Goal: Information Seeking & Learning: Understand process/instructions

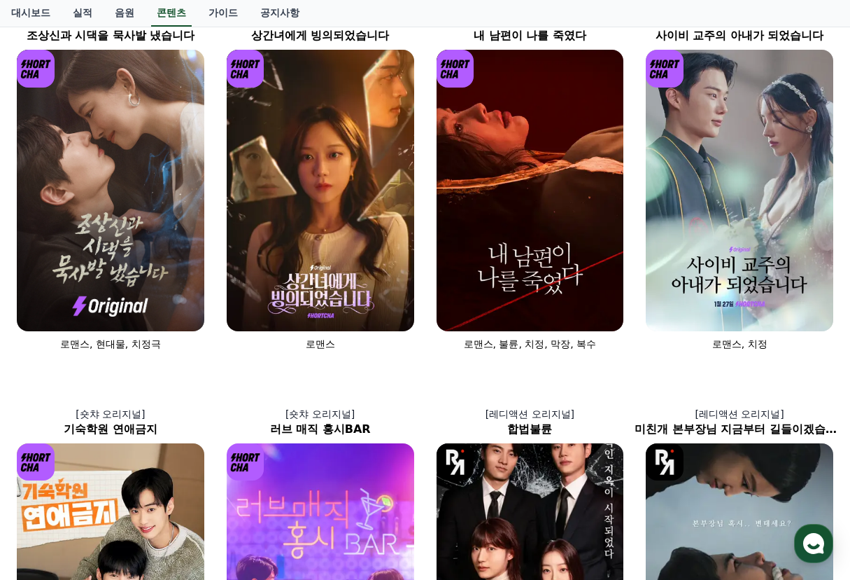
click at [743, 272] on img at bounding box center [740, 190] width 188 height 281
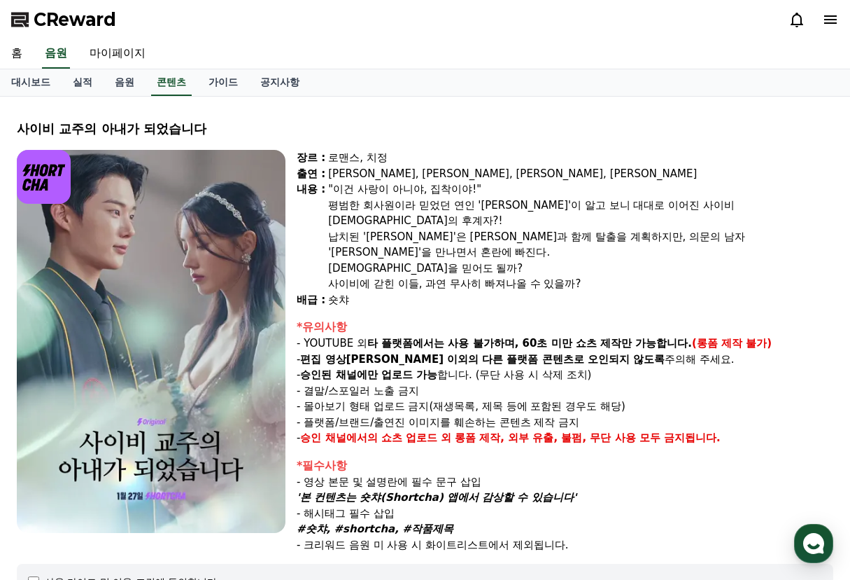
select select
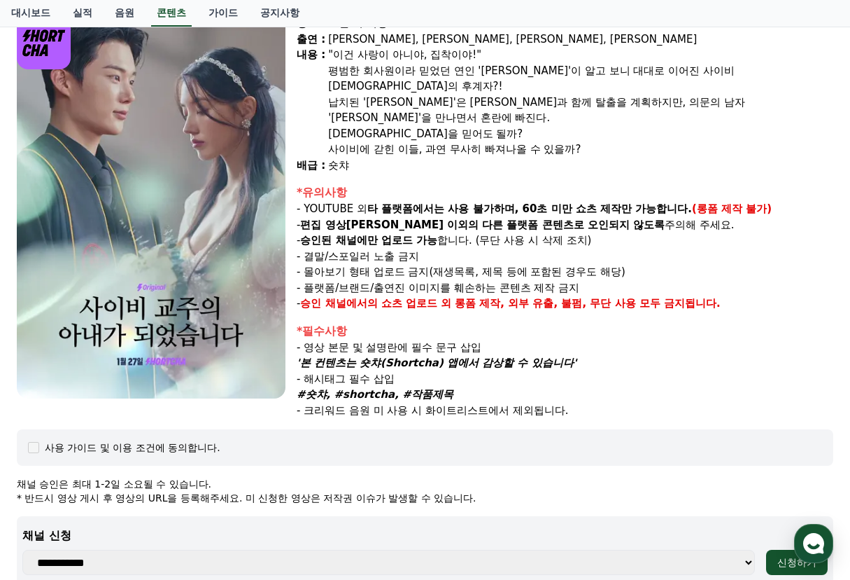
scroll to position [117, 0]
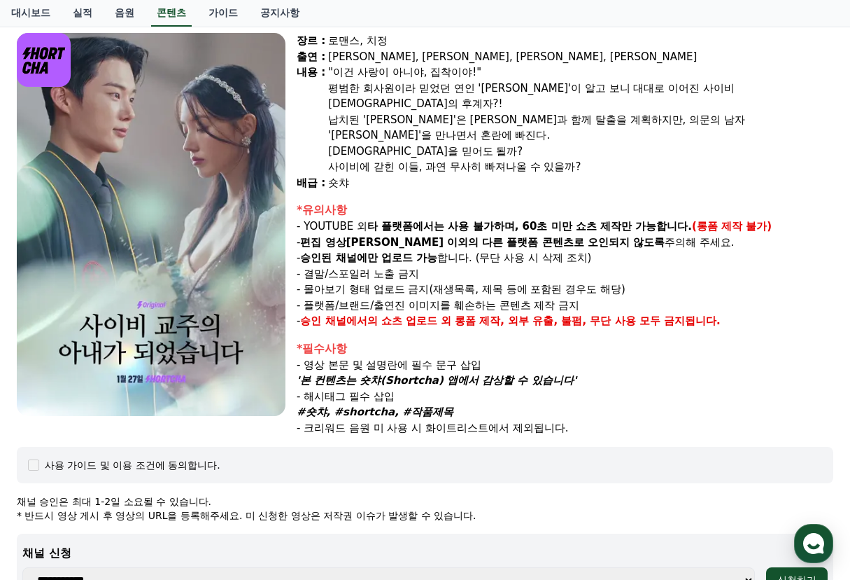
drag, startPoint x: 304, startPoint y: 347, endPoint x: 606, endPoint y: 349, distance: 302.4
click at [606, 372] on p "'본 컨텐츠는 숏챠(Shortcha) 앱에서 감상할 수 있습니다'" at bounding box center [565, 380] width 537 height 16
click at [555, 372] on p "'본 컨텐츠는 숏챠(Shortcha) 앱에서 감상할 수 있습니다'" at bounding box center [565, 380] width 537 height 16
drag, startPoint x: 313, startPoint y: 332, endPoint x: 514, endPoint y: 332, distance: 200.9
click at [514, 357] on p "- 영상 본문 및 설명란에 필수 문구 삽입" at bounding box center [565, 365] width 537 height 16
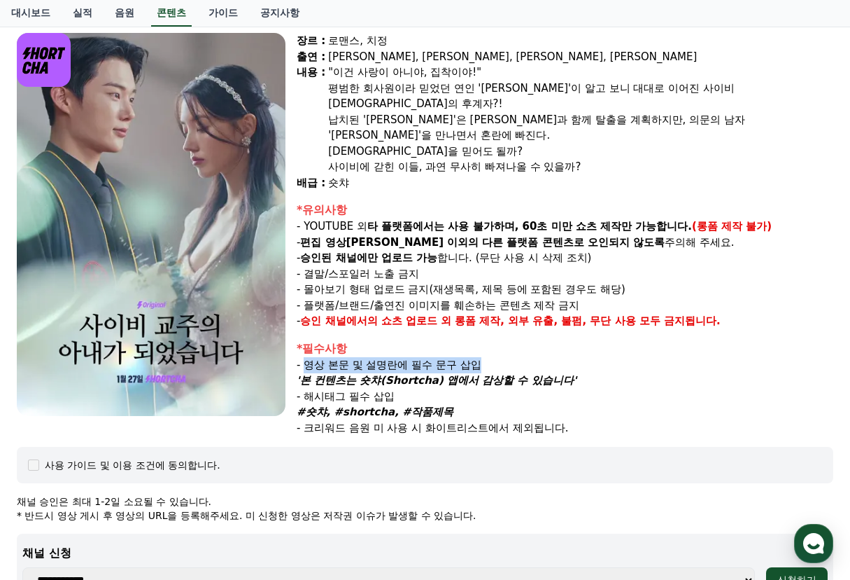
click at [514, 357] on p "- 영상 본문 및 설명란에 필수 문구 삽입" at bounding box center [565, 365] width 537 height 16
drag, startPoint x: 300, startPoint y: 349, endPoint x: 610, endPoint y: 348, distance: 309.4
click at [610, 372] on p "'본 컨텐츠는 숏챠(Shortcha) 앱에서 감상할 수 있습니다'" at bounding box center [565, 380] width 537 height 16
click at [562, 357] on p "- 영상 본문 및 설명란에 필수 문구 삽입" at bounding box center [565, 365] width 537 height 16
drag, startPoint x: 578, startPoint y: 349, endPoint x: 302, endPoint y: 354, distance: 275.8
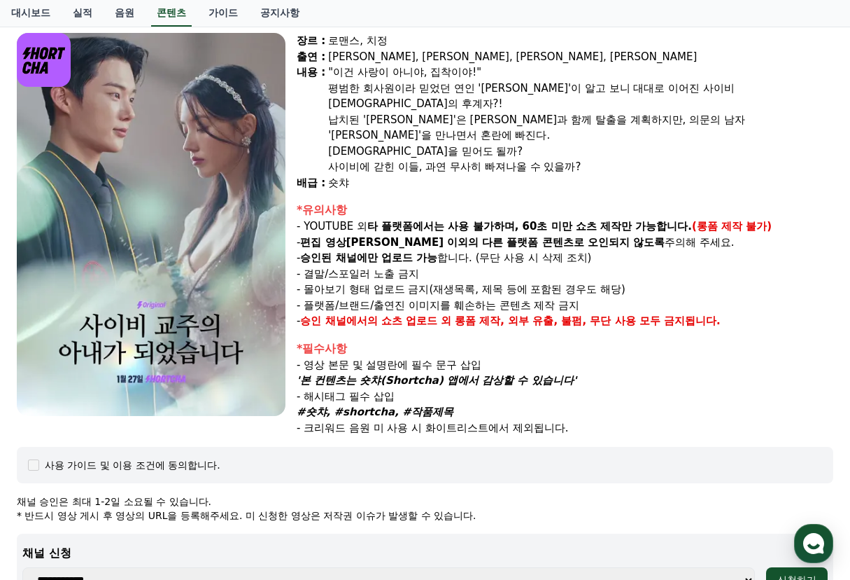
click at [302, 372] on p "'본 컨텐츠는 숏챠(Shortcha) 앱에서 감상할 수 있습니다'" at bounding box center [565, 380] width 537 height 16
click at [459, 404] on p "#숏챠, #shortcha, #작품제목" at bounding box center [565, 412] width 537 height 16
drag, startPoint x: 419, startPoint y: 372, endPoint x: 341, endPoint y: 373, distance: 77.7
click at [341, 373] on div "*필수사항 - 영상 본문 및 설명란에 필수 문구 삽입 '본 컨텐츠는 숏챠(Shortcha) 앱에서 감상할 수 있습니다' - 해시태그 필수 삽입…" at bounding box center [565, 388] width 537 height 96
click at [416, 388] on p "- 해시태그 필수 삽입" at bounding box center [565, 396] width 537 height 16
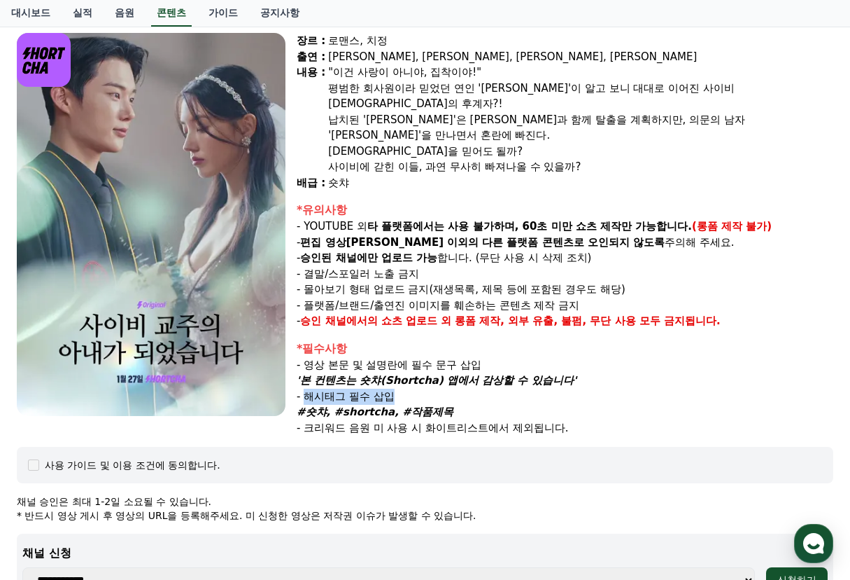
drag, startPoint x: 412, startPoint y: 367, endPoint x: 306, endPoint y: 369, distance: 105.7
click at [306, 388] on p "- 해시태그 필수 삽입" at bounding box center [565, 396] width 537 height 16
click at [491, 388] on p "- 해시태그 필수 삽입" at bounding box center [565, 396] width 537 height 16
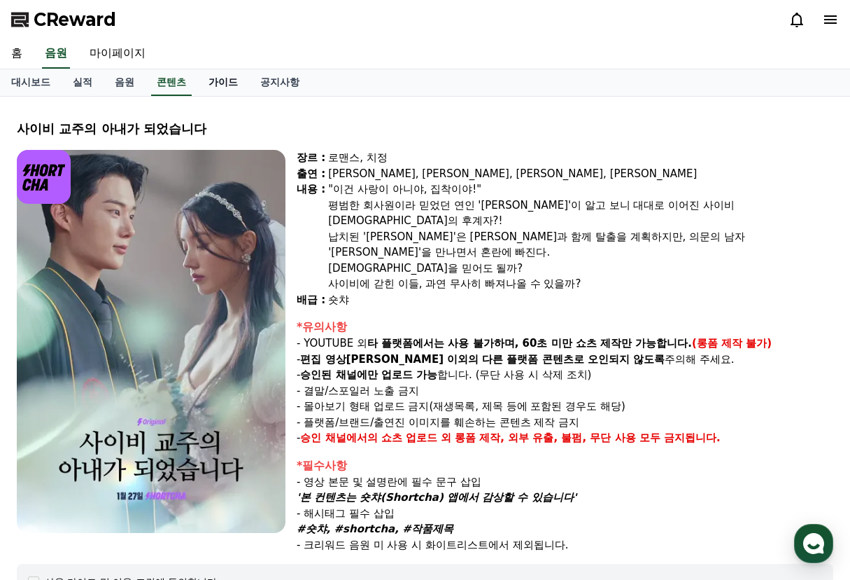
click at [234, 83] on link "가이드" at bounding box center [223, 82] width 52 height 27
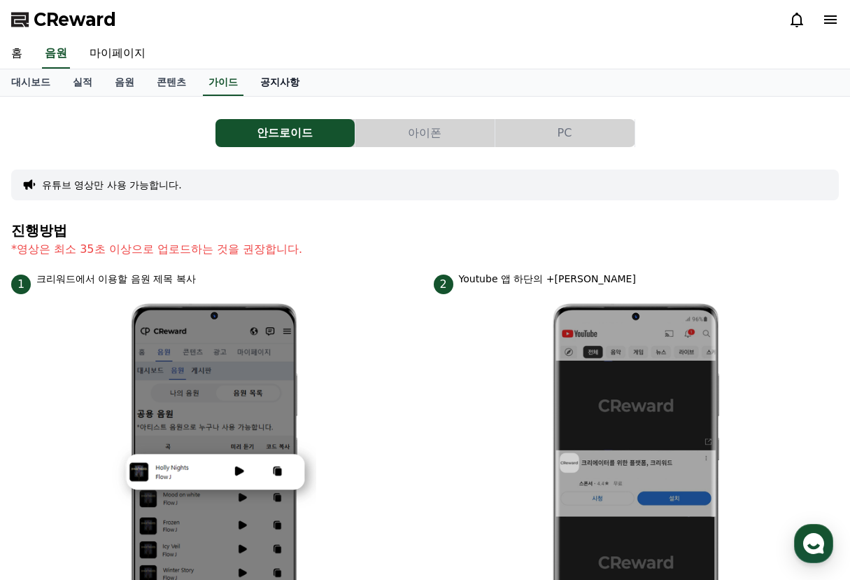
click at [290, 80] on link "공지사항" at bounding box center [280, 82] width 62 height 27
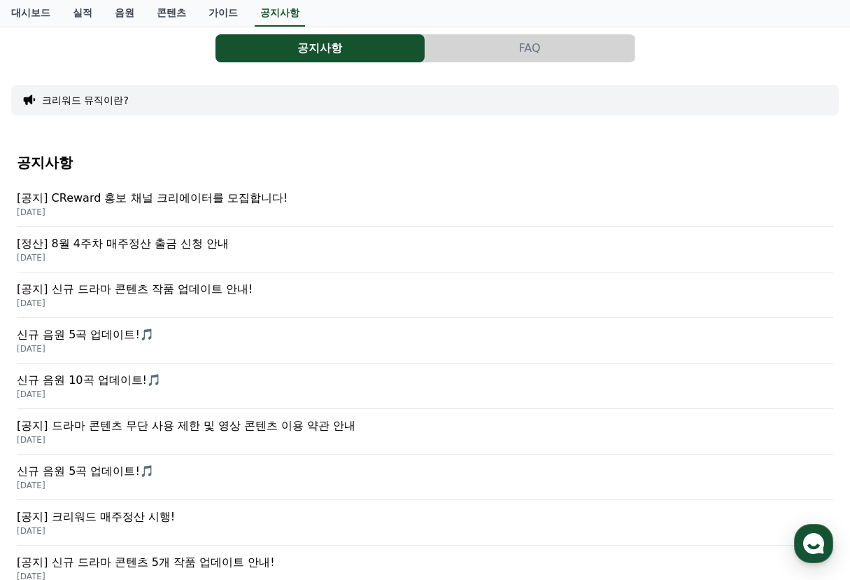
scroll to position [117, 0]
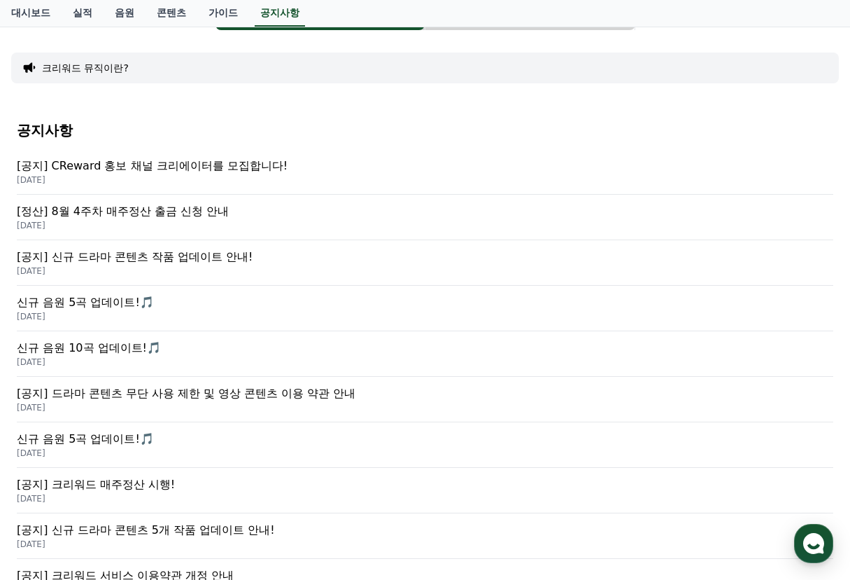
click at [213, 212] on p "[정산] 8월 4주차 매주정산 출금 신청 안내" at bounding box center [425, 211] width 817 height 17
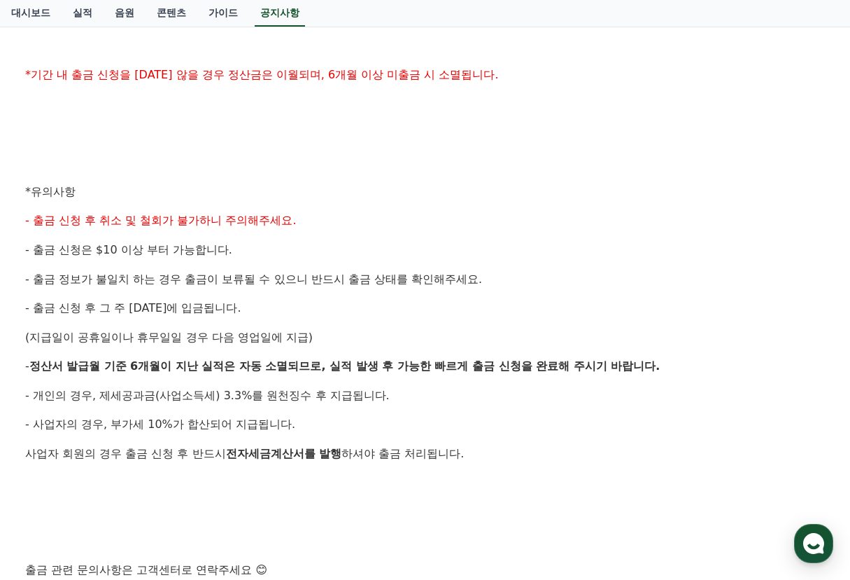
scroll to position [583, 0]
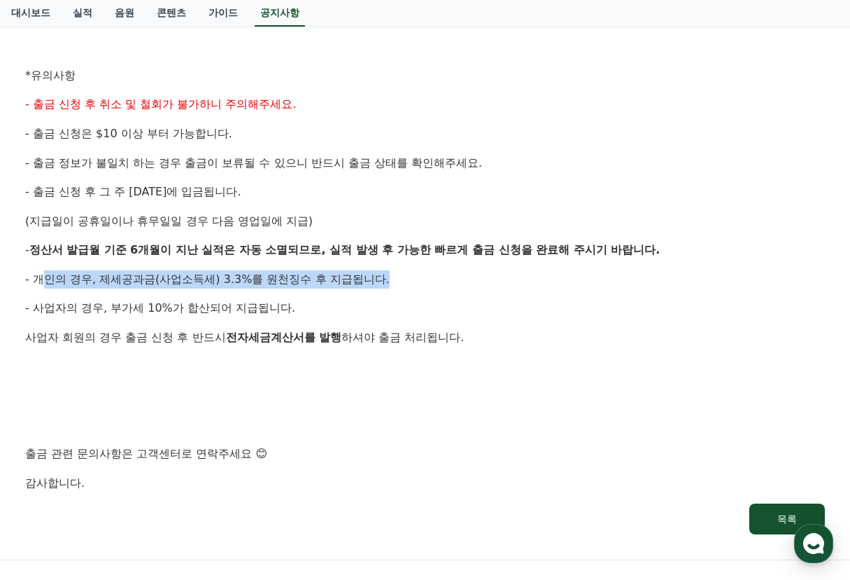
drag, startPoint x: 396, startPoint y: 281, endPoint x: 44, endPoint y: 281, distance: 352.1
click at [44, 281] on p "- 개인의 경우, 제세공과금(사업소득세) 3.3%를 원천징수 후 지급됩니다." at bounding box center [425, 279] width 800 height 18
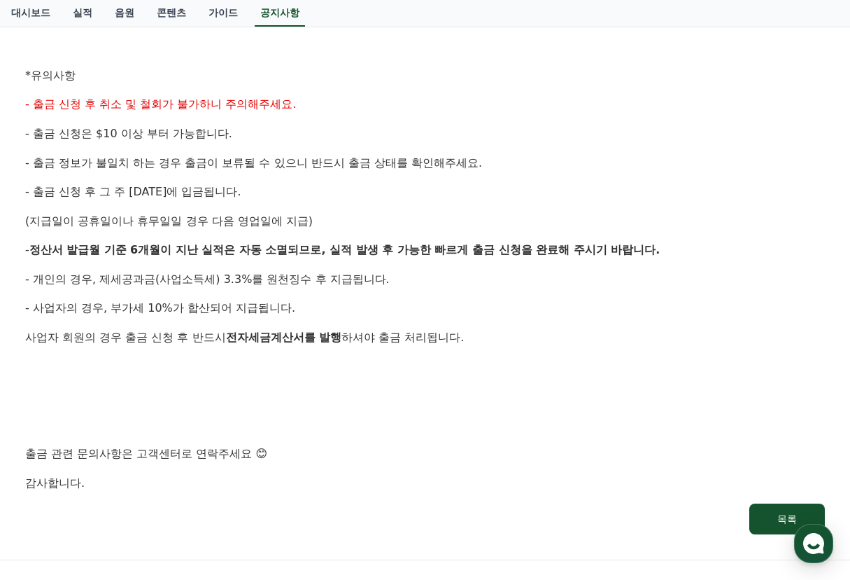
drag, startPoint x: 71, startPoint y: 324, endPoint x: 57, endPoint y: 311, distance: 19.3
click at [70, 323] on div "안녕하세요, 크리워드입니다. 크리워드의 매주정산 8월 4주차 출금 신청 안내드립니다. ✔ 정산 해당 월 : 8월 4주차 실적 ✔ 출금 신청 기…" at bounding box center [425, 90] width 800 height 804
drag, startPoint x: 38, startPoint y: 303, endPoint x: 353, endPoint y: 307, distance: 314.3
click at [353, 307] on p "- 사업자의 경우, 부가세 10%가 합산되어 지급됩니다." at bounding box center [425, 308] width 800 height 18
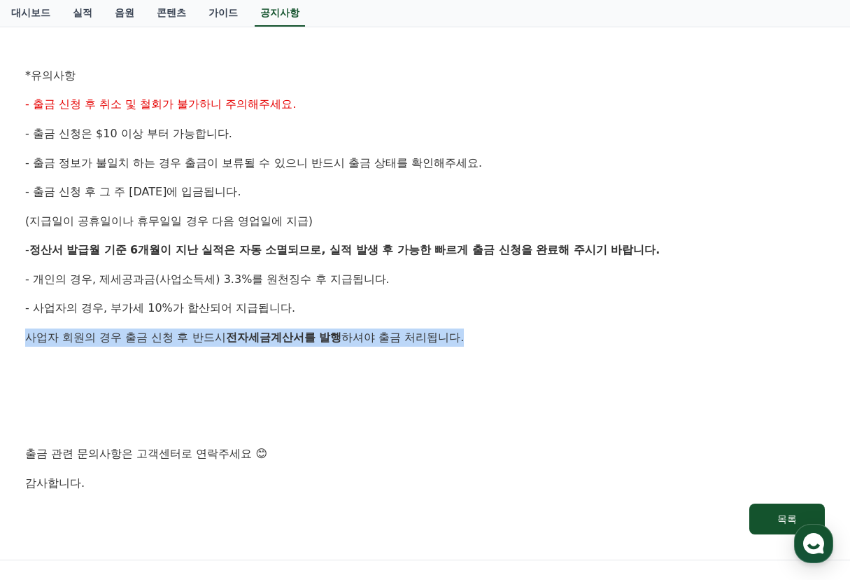
drag, startPoint x: 20, startPoint y: 344, endPoint x: 475, endPoint y: 344, distance: 454.9
click at [475, 344] on div "[정산] 8월 4주차 매주정산 출금 신청 안내 작성일: [DATE] 안녕하세요, 크리워드입니다. 크리워드의 매주정산 8월 4주차 출금 신청 안…" at bounding box center [425, 67] width 817 height 950
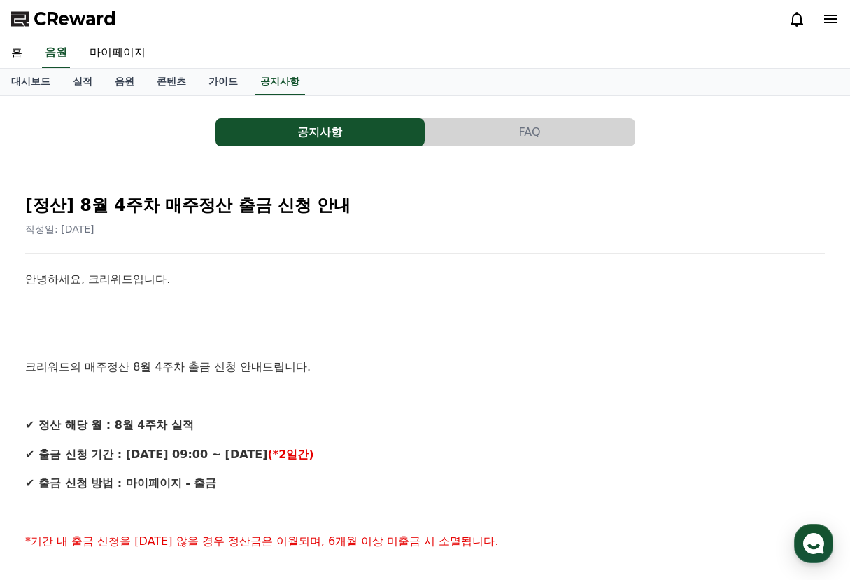
scroll to position [0, 0]
click at [523, 139] on button "FAQ" at bounding box center [530, 133] width 209 height 28
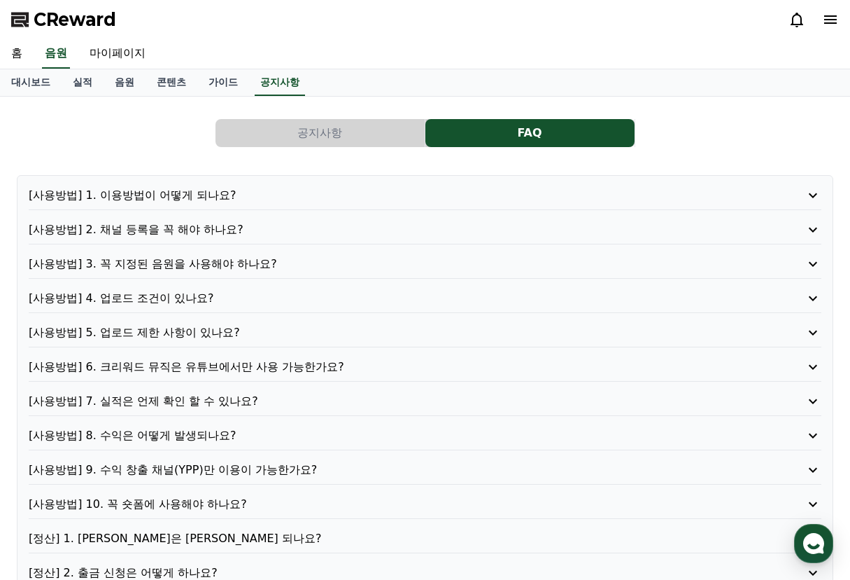
click at [162, 298] on p "[사용방법] 4. 업로드 조건이 있나요?" at bounding box center [393, 298] width 729 height 17
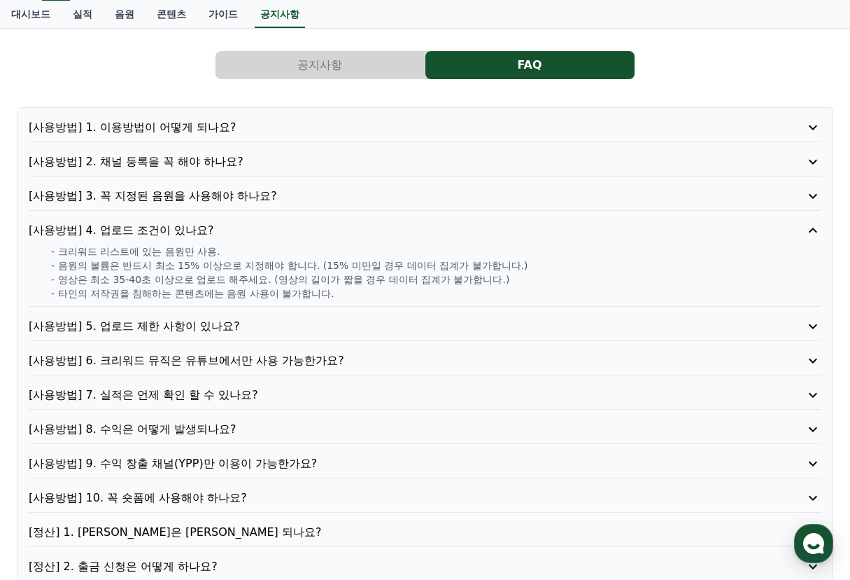
scroll to position [117, 0]
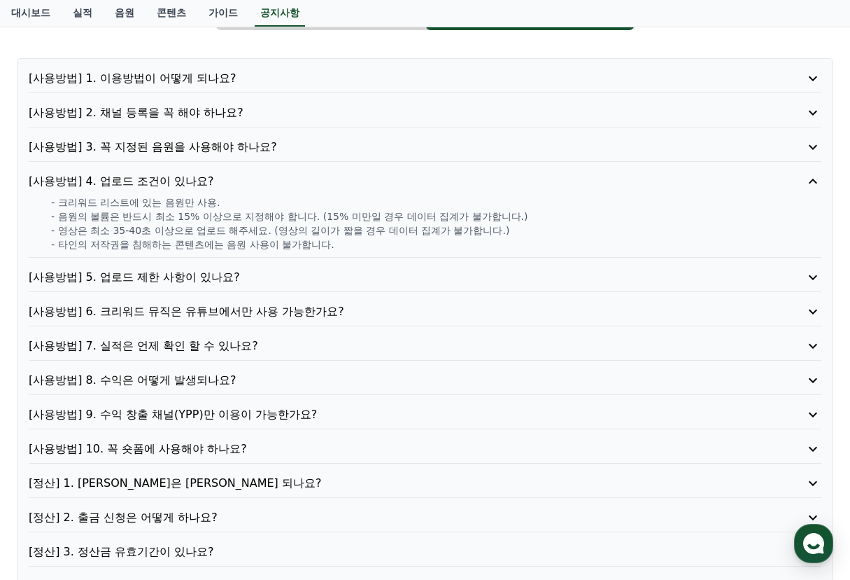
click at [182, 277] on p "[사용방법] 5. 업로드 제한 사항이 있나요?" at bounding box center [393, 277] width 729 height 17
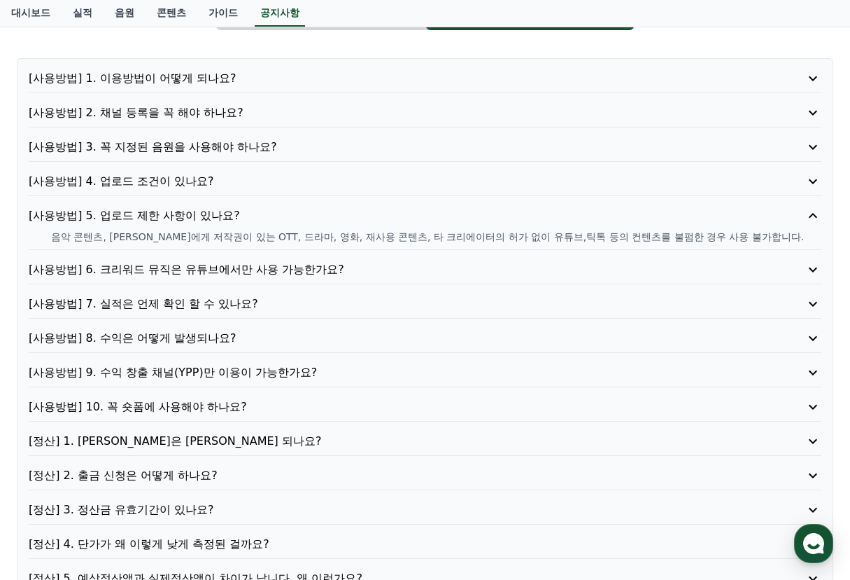
click at [176, 173] on p "[사용방법] 4. 업로드 조건이 있나요?" at bounding box center [393, 181] width 729 height 17
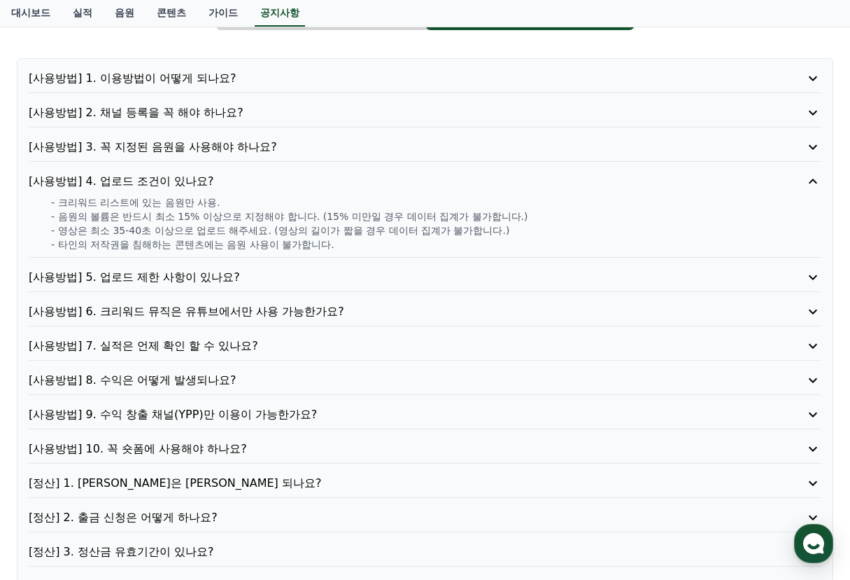
click at [176, 282] on p "[사용방법] 5. 업로드 제한 사항이 있나요?" at bounding box center [393, 277] width 729 height 17
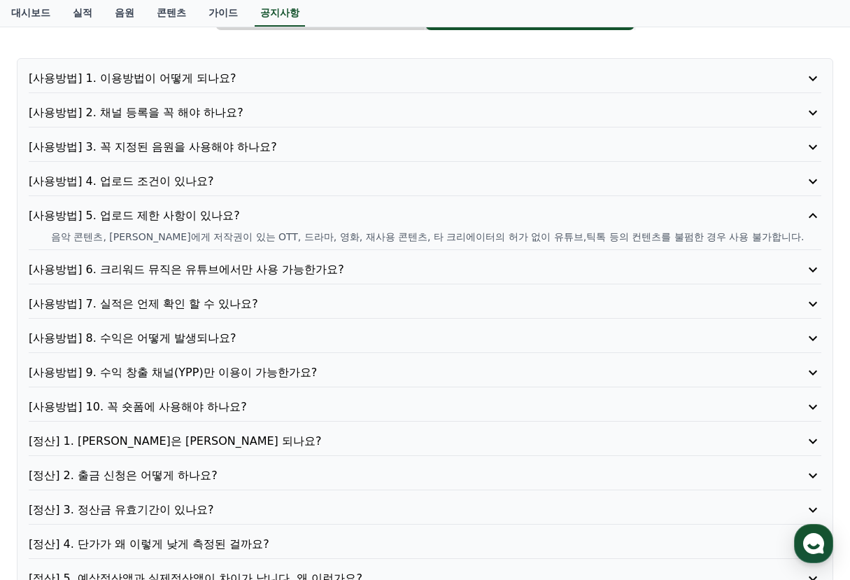
click at [218, 273] on p "[사용방법] 6. 크리워드 뮤직은 유튜브에서만 사용 가능한가요?" at bounding box center [393, 269] width 729 height 17
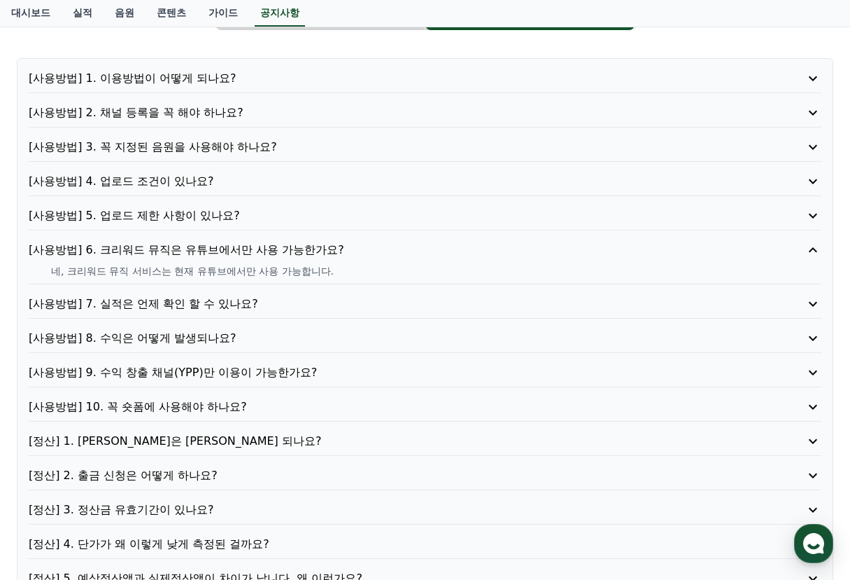
click at [225, 301] on p "[사용방법] 7. 실적은 언제 확인 할 수 있나요?" at bounding box center [393, 303] width 729 height 17
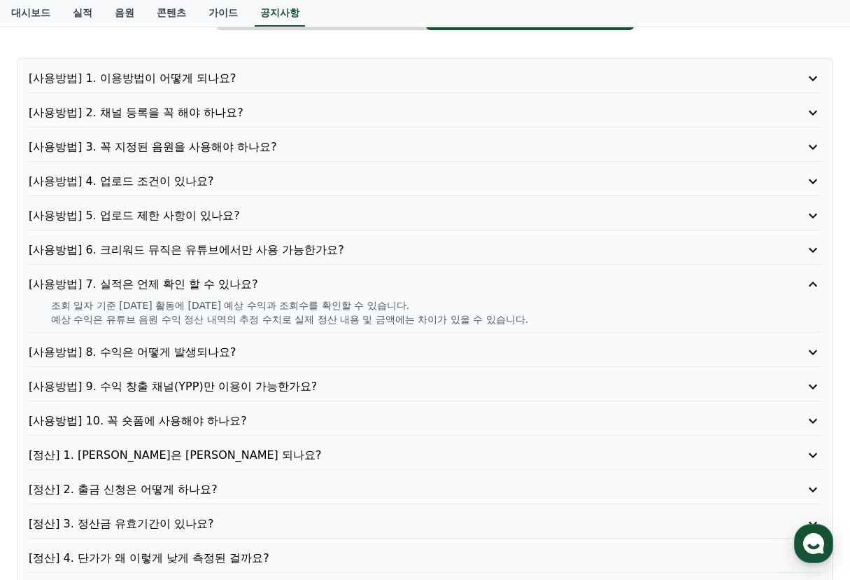
click at [206, 346] on p "[사용방법] 8. 수익은 어떻게 발생되나요?" at bounding box center [393, 352] width 729 height 17
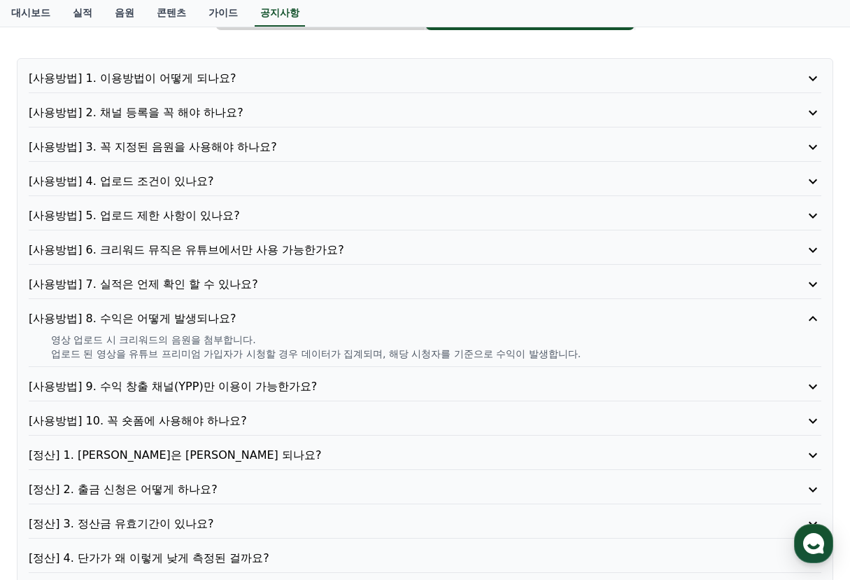
drag, startPoint x: 55, startPoint y: 339, endPoint x: 290, endPoint y: 339, distance: 234.5
click at [290, 339] on p "영상 업로드 시 크리워드의 음원을 첨부합니다." at bounding box center [436, 339] width 771 height 14
drag, startPoint x: 52, startPoint y: 354, endPoint x: 590, endPoint y: 358, distance: 538.3
click at [590, 358] on p "업로드 된 영상을 유튜브 프리미엄 가입자가 시청할 경우 데이터가 집계되며, 해당 시청자를 기준으로 수익이 발생합니다." at bounding box center [436, 353] width 771 height 14
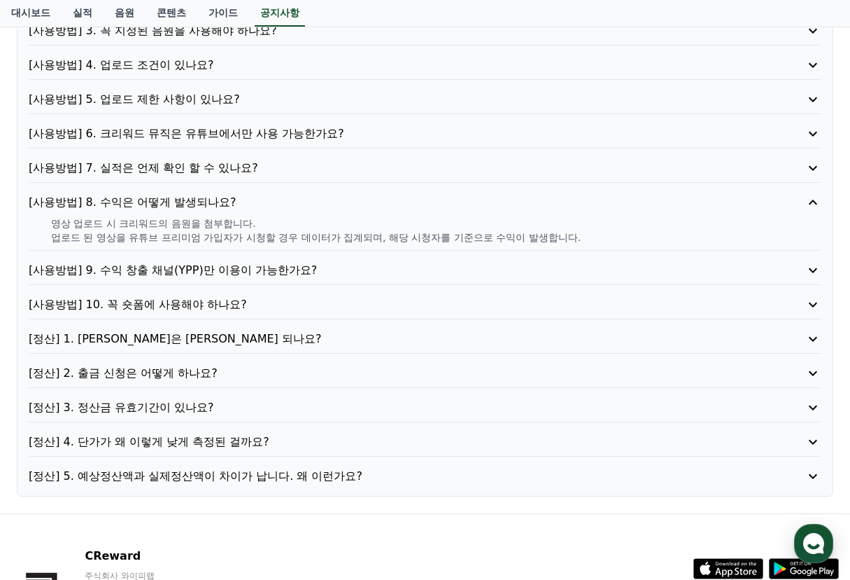
click at [282, 270] on p "[사용방법] 9. 수익 창출 채널(YPP)만 이용이 가능한가요?" at bounding box center [393, 270] width 729 height 17
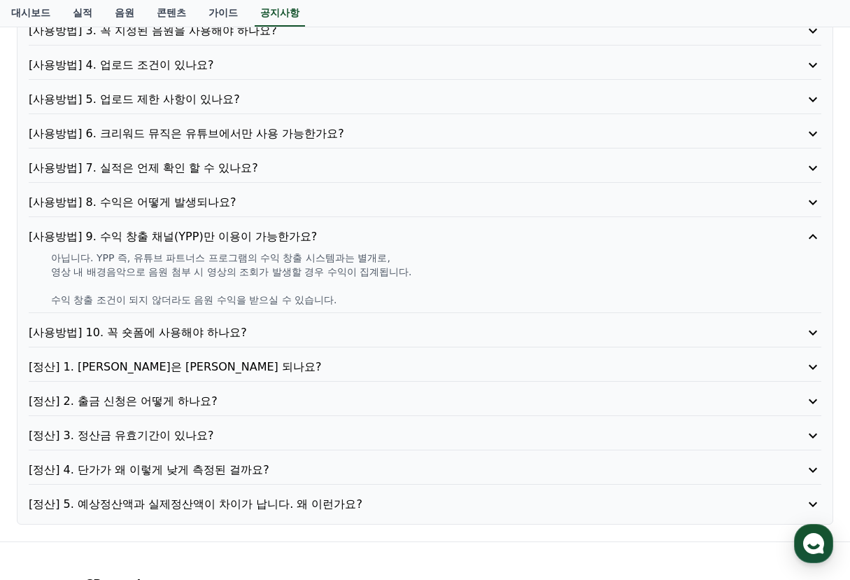
drag, startPoint x: 38, startPoint y: 255, endPoint x: 439, endPoint y: 273, distance: 401.4
click at [439, 273] on div "아닙니다. YPP 즉, 유튜브 파트너스 프로그램의 수익 창출 시스템과는 별개로, 영상 내 배경음악으로 음원 첨부 시 영상의 조회가 발생할 경우…" at bounding box center [425, 279] width 793 height 56
drag, startPoint x: 41, startPoint y: 301, endPoint x: 360, endPoint y: 301, distance: 319.2
click at [360, 301] on div "아닙니다. YPP 즉, 유튜브 파트너스 프로그램의 수익 창출 시스템과는 별개로, 영상 내 배경음악으로 음원 첨부 시 영상의 조회가 발생할 경우…" at bounding box center [425, 279] width 793 height 56
click at [155, 364] on p "[정산] 1. [PERSON_NAME]은 [PERSON_NAME] 되나요?" at bounding box center [393, 366] width 729 height 17
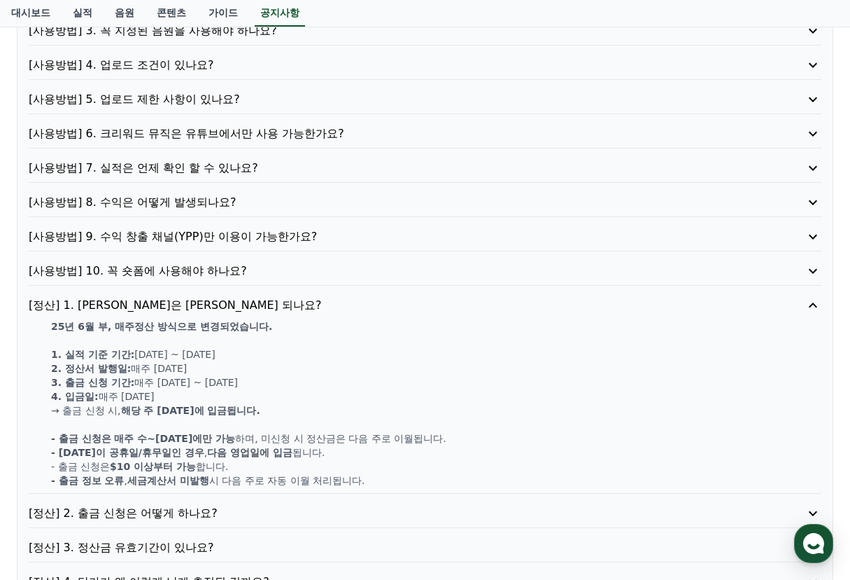
scroll to position [350, 0]
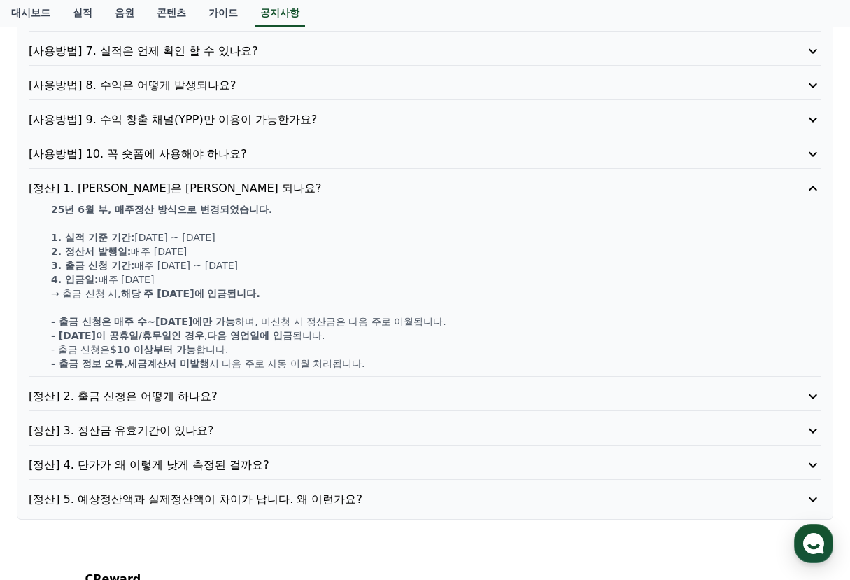
click at [167, 398] on p "[정산] 2. 출금 신청은 어떻게 하나요?" at bounding box center [393, 396] width 729 height 17
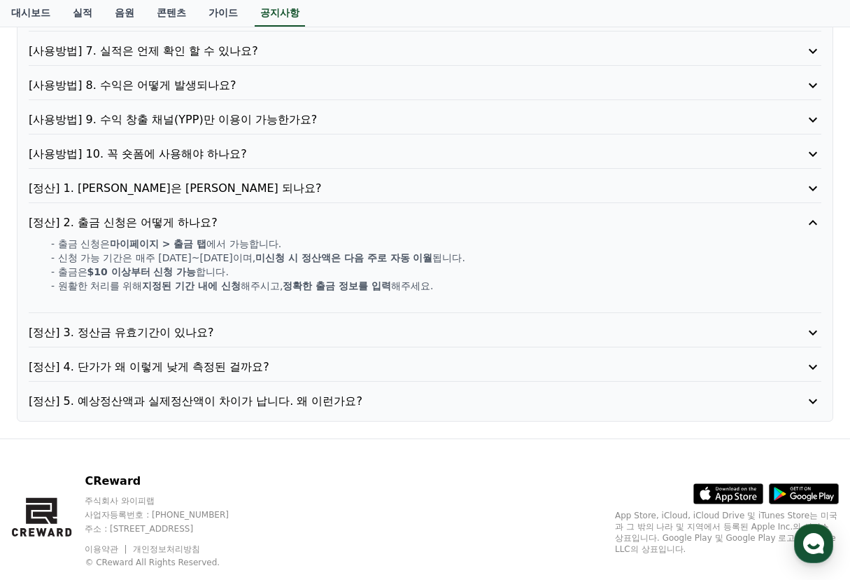
click at [183, 335] on p "[정산] 3. 정산금 유효기간이 있나요?" at bounding box center [393, 332] width 729 height 17
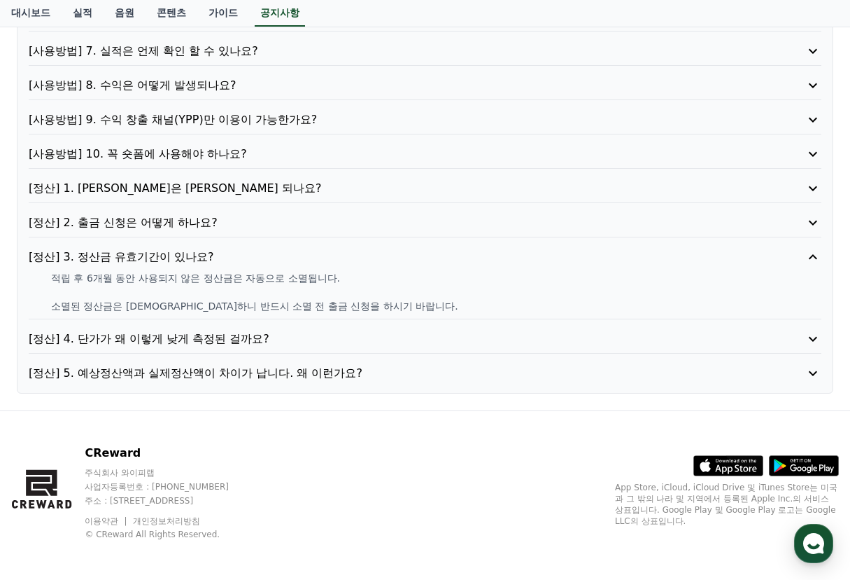
click at [204, 342] on p "[정산] 4. 단가가 왜 이렇게 낮게 측정된 걸까요?" at bounding box center [393, 338] width 729 height 17
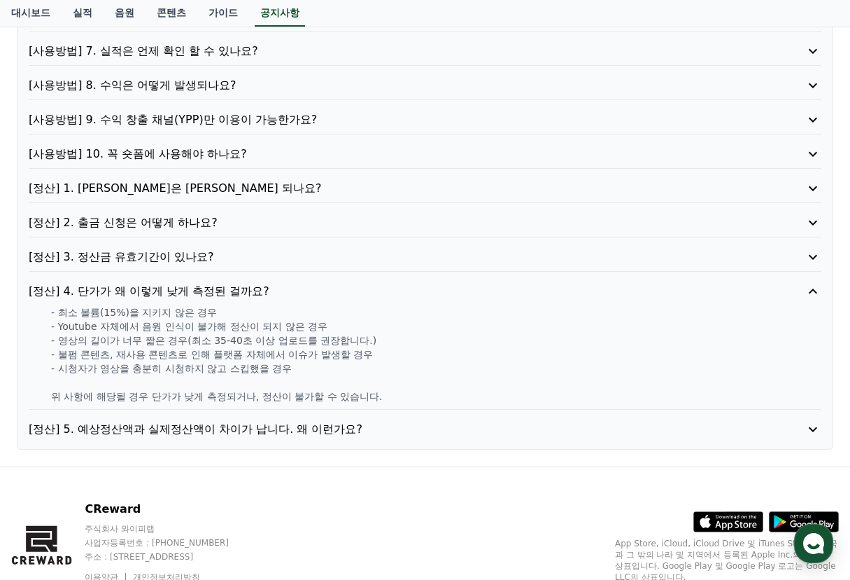
drag, startPoint x: 64, startPoint y: 310, endPoint x: 188, endPoint y: 310, distance: 124.6
click at [188, 310] on p "- 최소 볼륨(15%)을 지키지 않은 경우" at bounding box center [436, 312] width 771 height 14
drag, startPoint x: 66, startPoint y: 325, endPoint x: 342, endPoint y: 325, distance: 275.8
click at [342, 325] on p "- Youtube 자체에서 음원 인식이 불가해 정산이 되지 않은 경우" at bounding box center [436, 326] width 771 height 14
drag, startPoint x: 62, startPoint y: 339, endPoint x: 325, endPoint y: 355, distance: 263.0
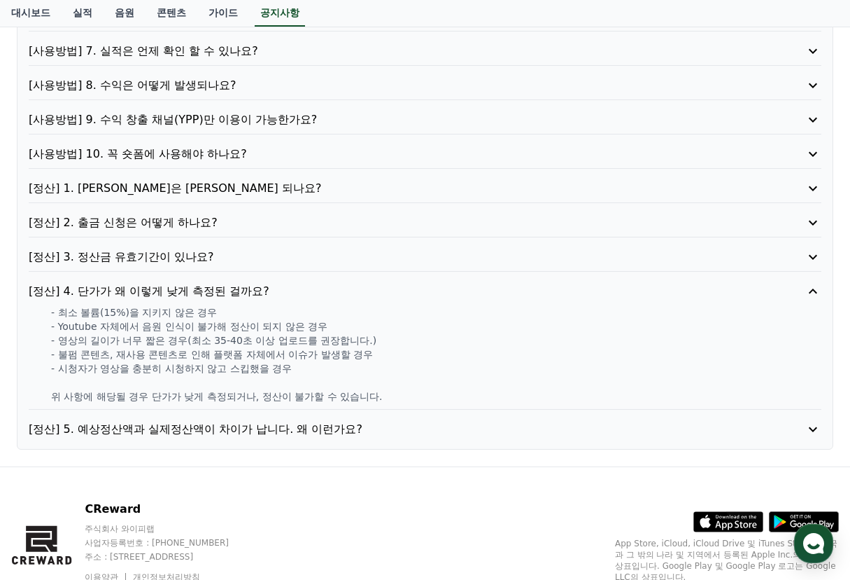
click at [416, 338] on p "- 영상의 길이가 너무 짧은 경우(최소 35-40초 이상 업로드를 권장합니다.)" at bounding box center [436, 340] width 771 height 14
drag, startPoint x: 70, startPoint y: 353, endPoint x: 380, endPoint y: 356, distance: 310.1
click at [388, 353] on p "- 불펌 콘텐츠, 재사용 콘텐츠로 인해 플랫폼 자체에서 이슈가 발생할 경우" at bounding box center [436, 354] width 771 height 14
drag, startPoint x: 92, startPoint y: 368, endPoint x: 329, endPoint y: 369, distance: 237.3
click at [329, 369] on p "- 시청자가 영상을 충분히 시청하지 않고 스킵했을 경우" at bounding box center [436, 368] width 771 height 14
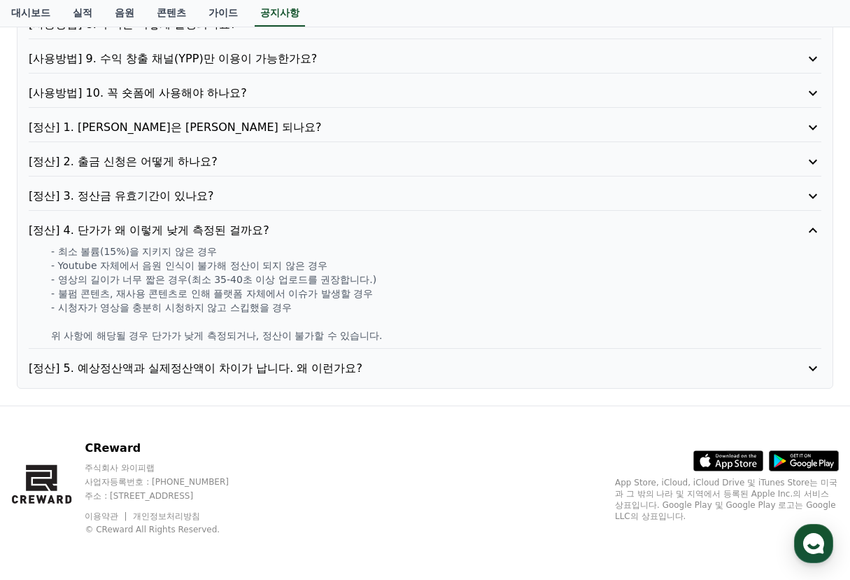
click at [176, 371] on p "[정산] 5. 예상정산액과 실제정산액이 차이가 납니다. 왜 이런가요?" at bounding box center [393, 368] width 729 height 17
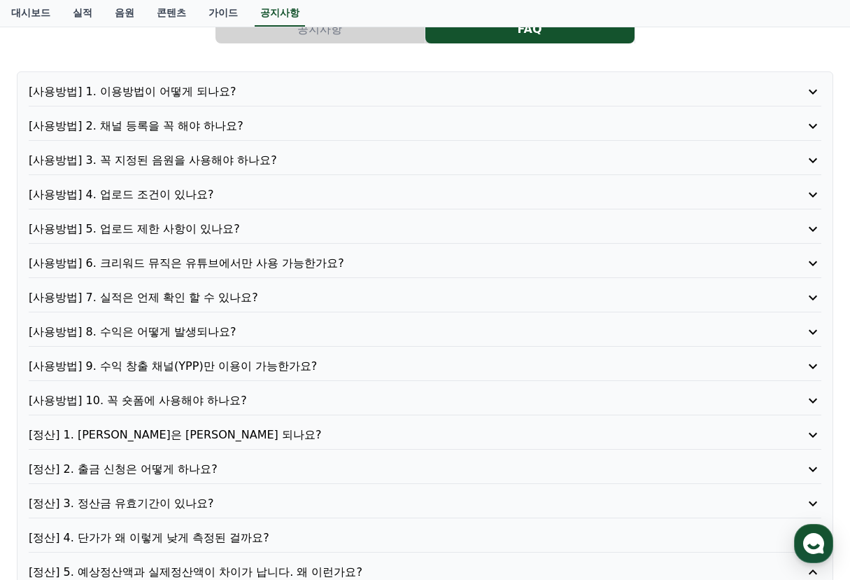
scroll to position [0, 0]
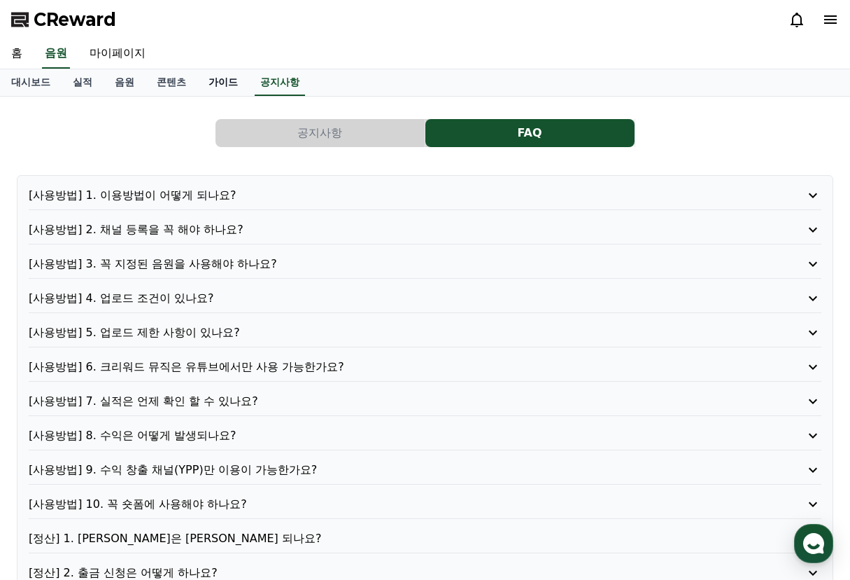
click at [223, 89] on link "가이드" at bounding box center [223, 82] width 52 height 27
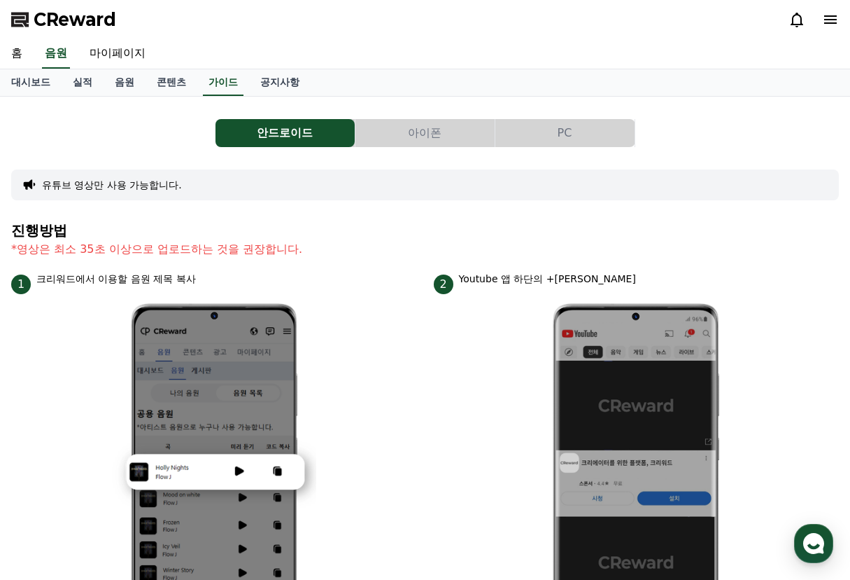
click at [548, 142] on button "PC" at bounding box center [565, 133] width 139 height 28
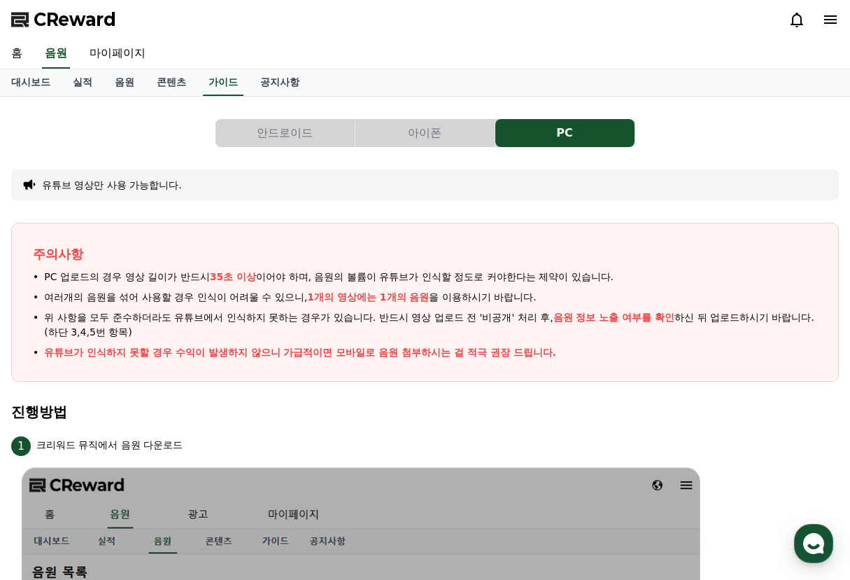
drag, startPoint x: 41, startPoint y: 314, endPoint x: 561, endPoint y: 327, distance: 519.5
click at [561, 327] on li "위 사항을 모두 준수하더라도 유튜브에서 인식하지 못하는 경우가 있습니다. 반드시 영상 업로드 전 '비공개' 처리 후, 음원 정보 노출 여부를 …" at bounding box center [425, 324] width 785 height 29
click at [560, 358] on li "유튜브가 인식하지 못할 경우 수익이 발생하지 않으니 가급적이면 모바일로 음원 첨부하시는 걸 적극 권장 드립니다." at bounding box center [425, 352] width 785 height 15
click at [276, 138] on button "안드로이드" at bounding box center [285, 133] width 139 height 28
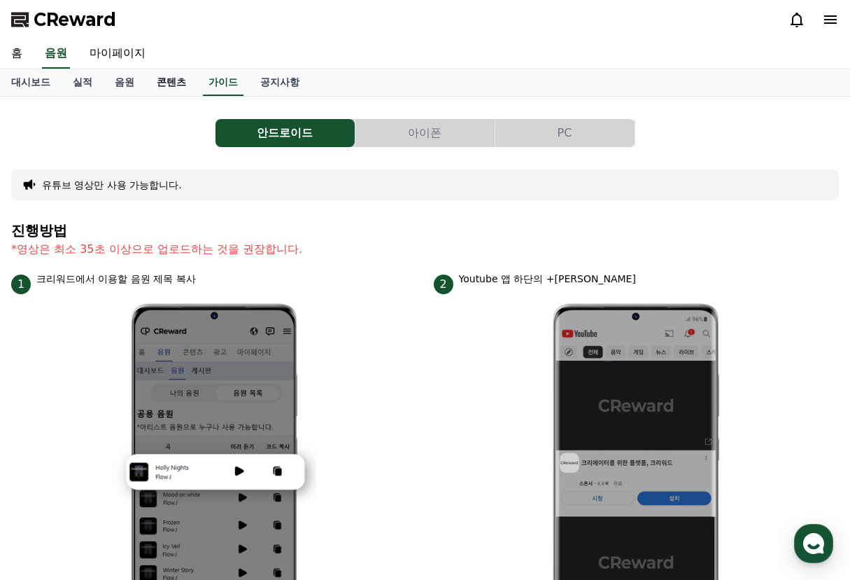
click at [181, 87] on link "콘텐츠" at bounding box center [172, 82] width 52 height 27
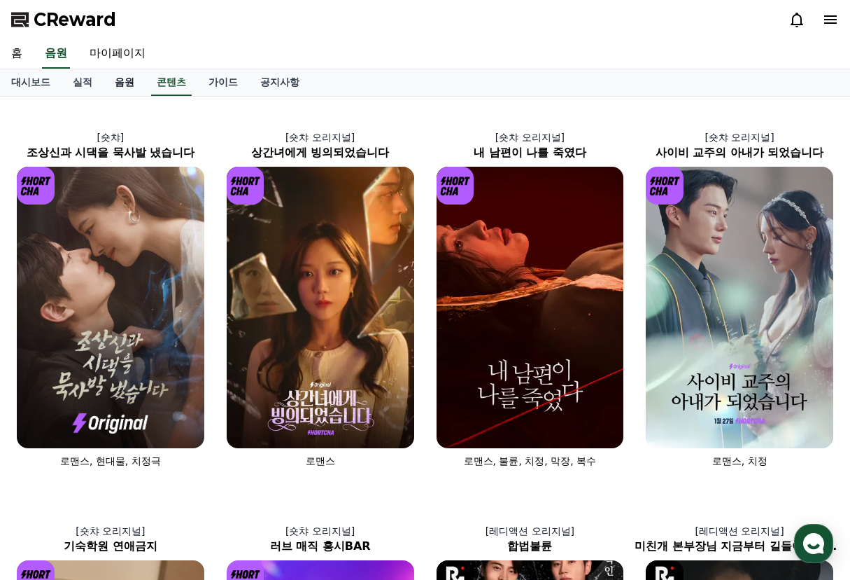
click at [127, 87] on link "음원" at bounding box center [125, 82] width 42 height 27
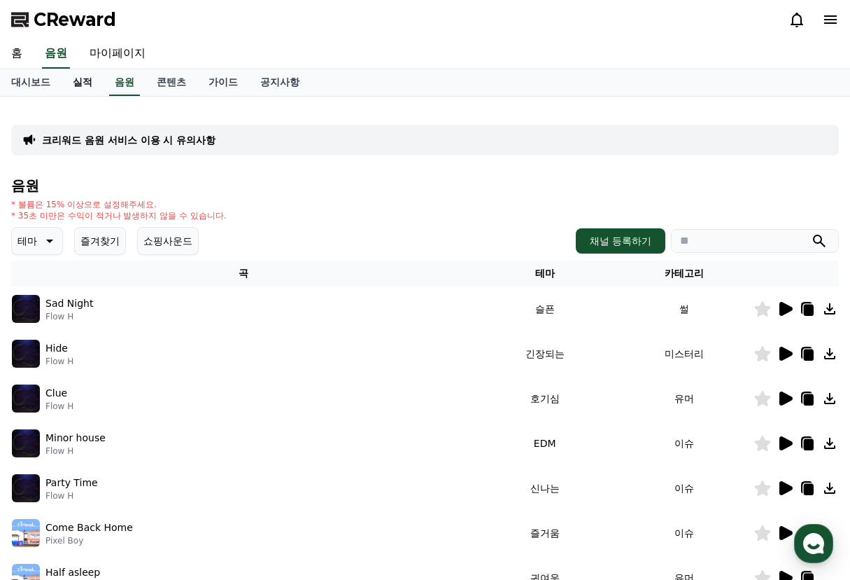
click at [93, 84] on link "실적" at bounding box center [83, 82] width 42 height 27
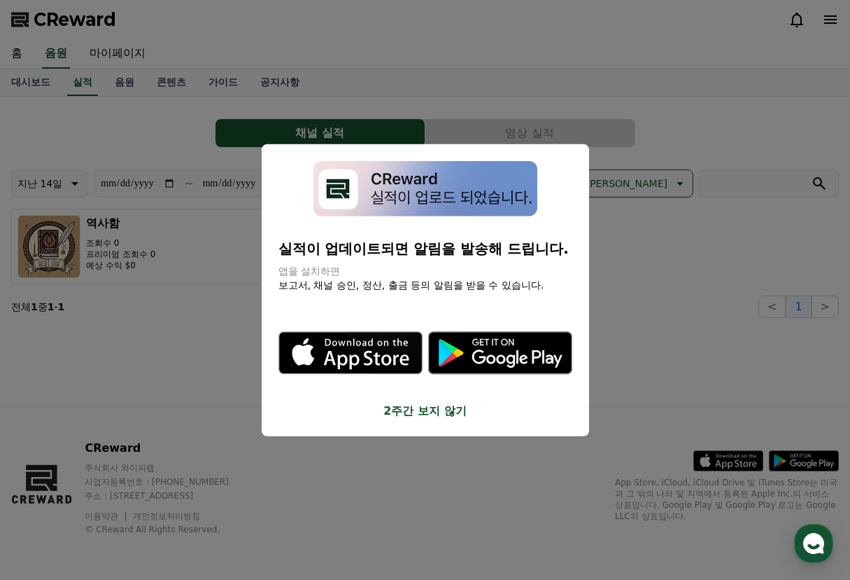
click at [460, 410] on button "2주간 보지 않기" at bounding box center [426, 410] width 294 height 17
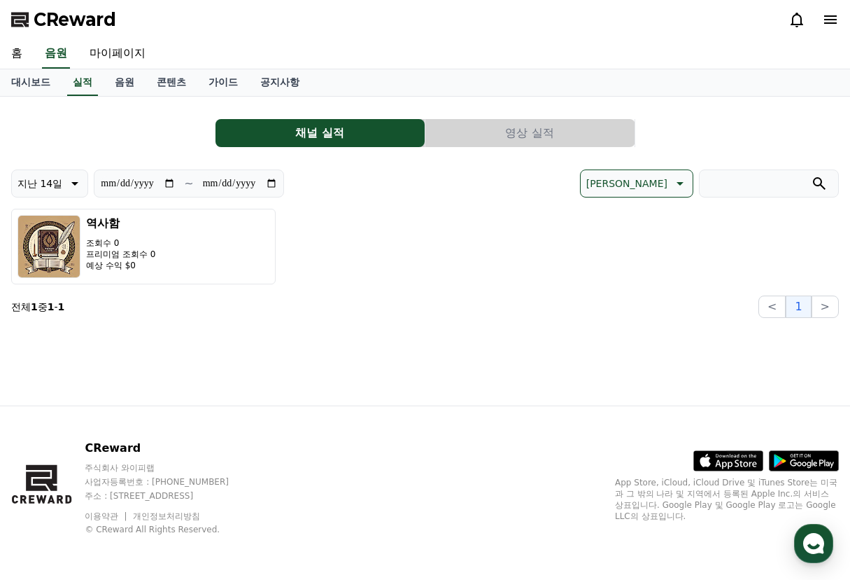
click at [139, 307] on section "전체 1 중 1 - 1 < 1 >" at bounding box center [425, 306] width 828 height 22
click at [39, 90] on link "대시보드" at bounding box center [31, 82] width 62 height 27
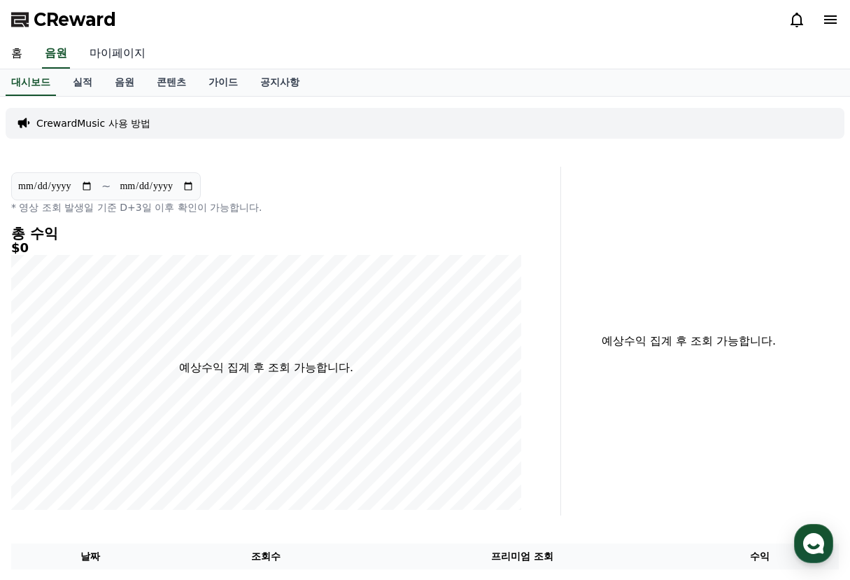
click at [120, 57] on link "마이페이지" at bounding box center [117, 53] width 78 height 29
select select "**********"
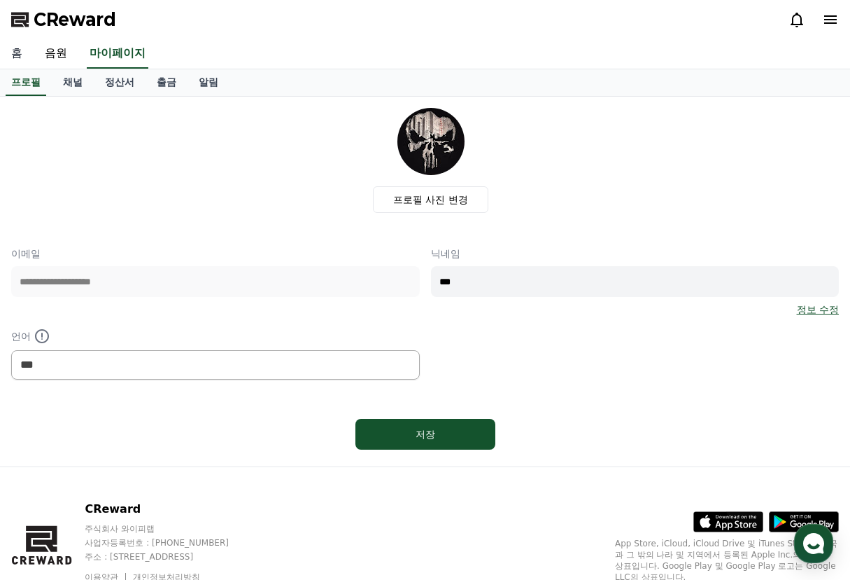
click at [25, 60] on link "홈" at bounding box center [17, 53] width 34 height 29
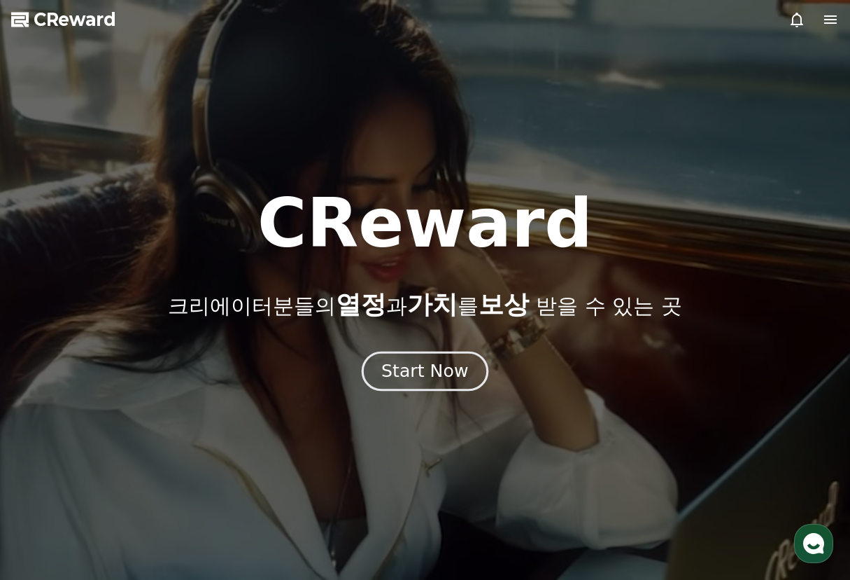
click at [412, 370] on div "Start Now" at bounding box center [424, 371] width 87 height 24
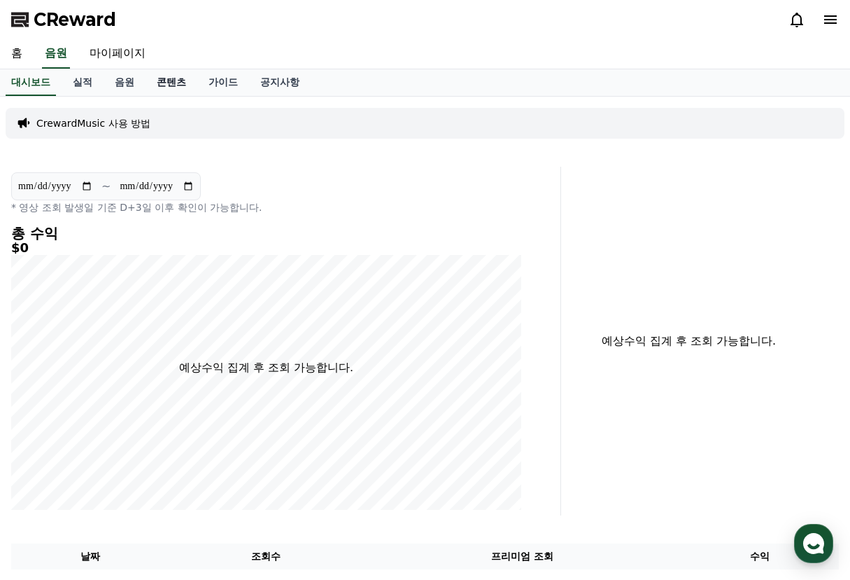
click at [180, 80] on link "콘텐츠" at bounding box center [172, 82] width 52 height 27
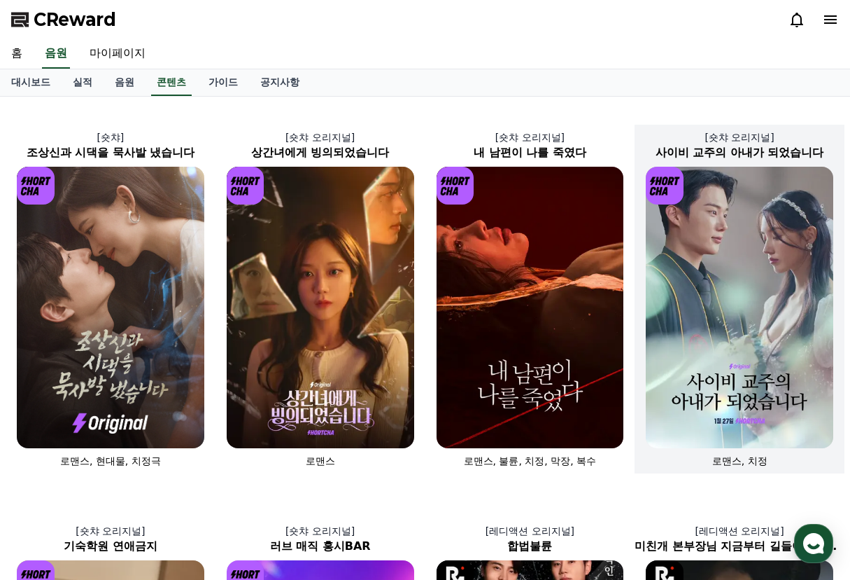
click at [753, 255] on img at bounding box center [740, 307] width 188 height 281
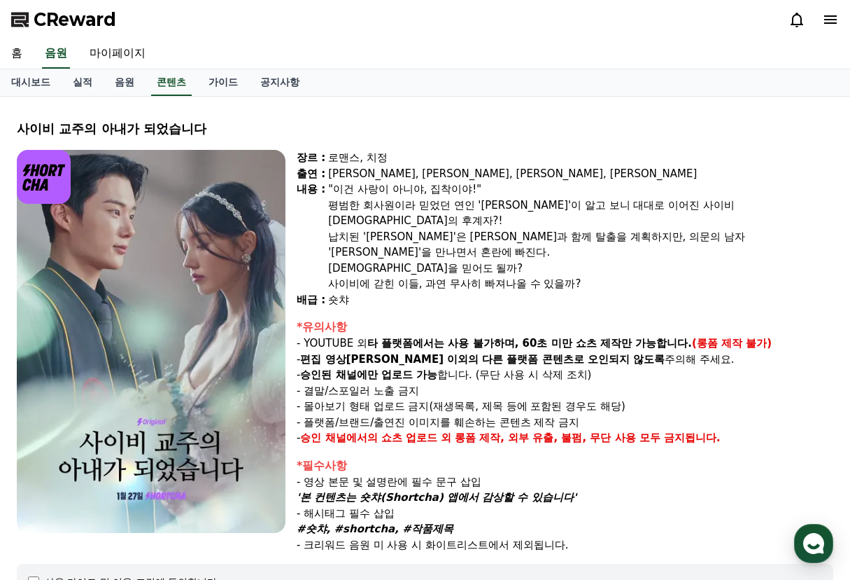
select select
drag, startPoint x: 214, startPoint y: 138, endPoint x: 21, endPoint y: 135, distance: 193.2
click at [21, 135] on div "사이비 교주의 아내가 되었습니다" at bounding box center [425, 129] width 817 height 20
copy div "사이비 교주의 아내가 되었습니다"
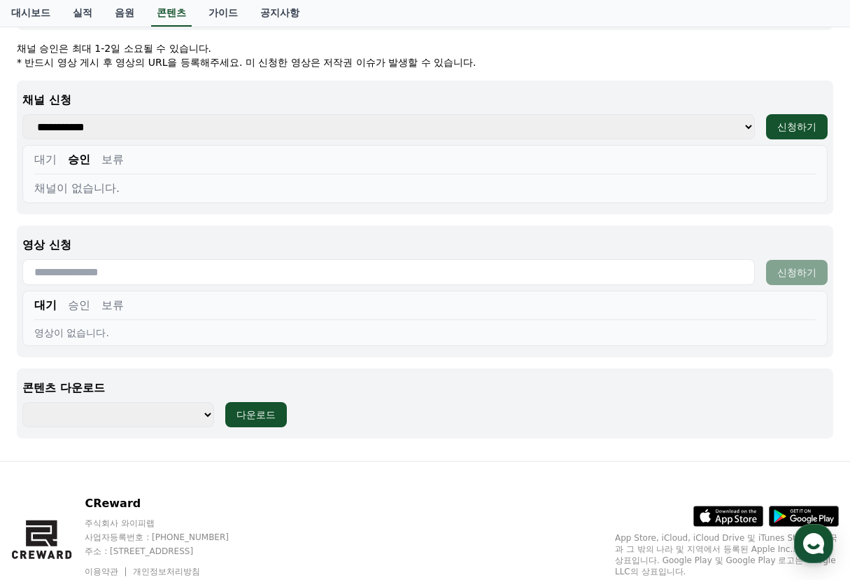
scroll to position [583, 0]
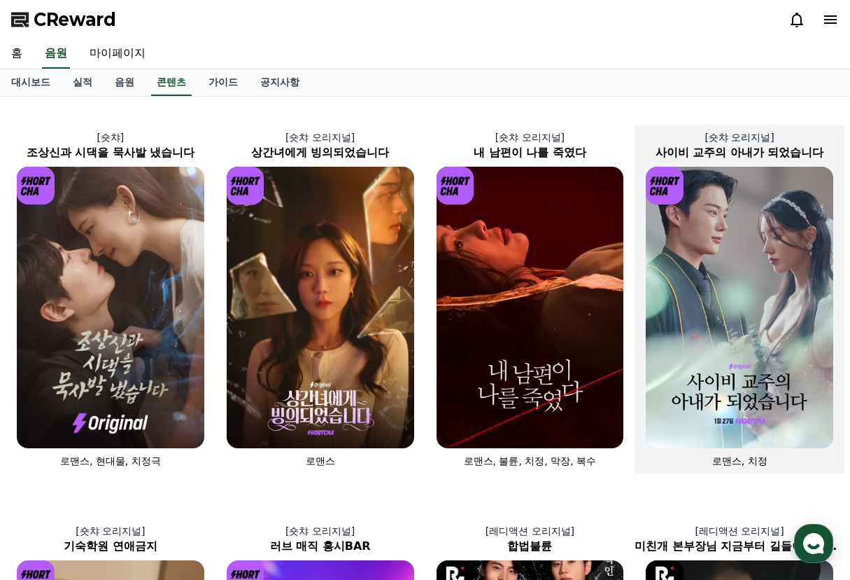
click at [738, 240] on img at bounding box center [740, 307] width 188 height 281
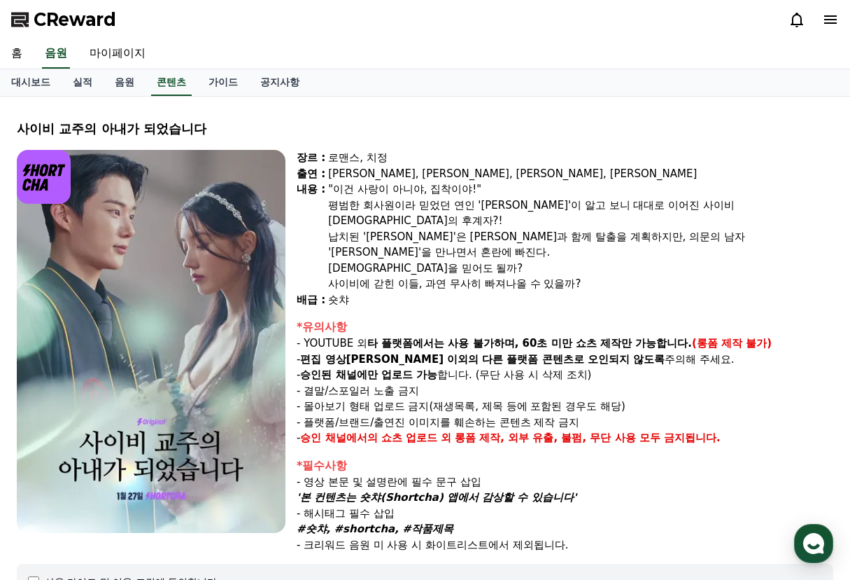
select select
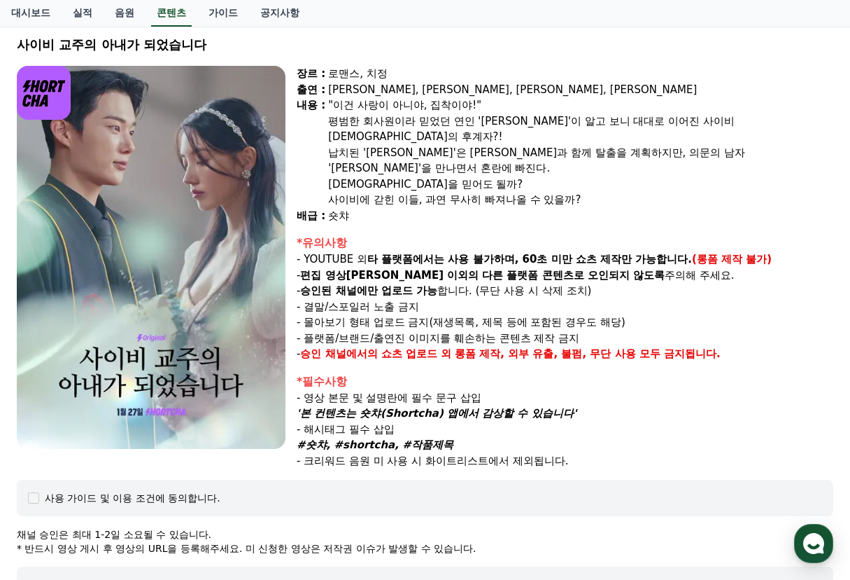
scroll to position [117, 0]
